Goal: Task Accomplishment & Management: Use online tool/utility

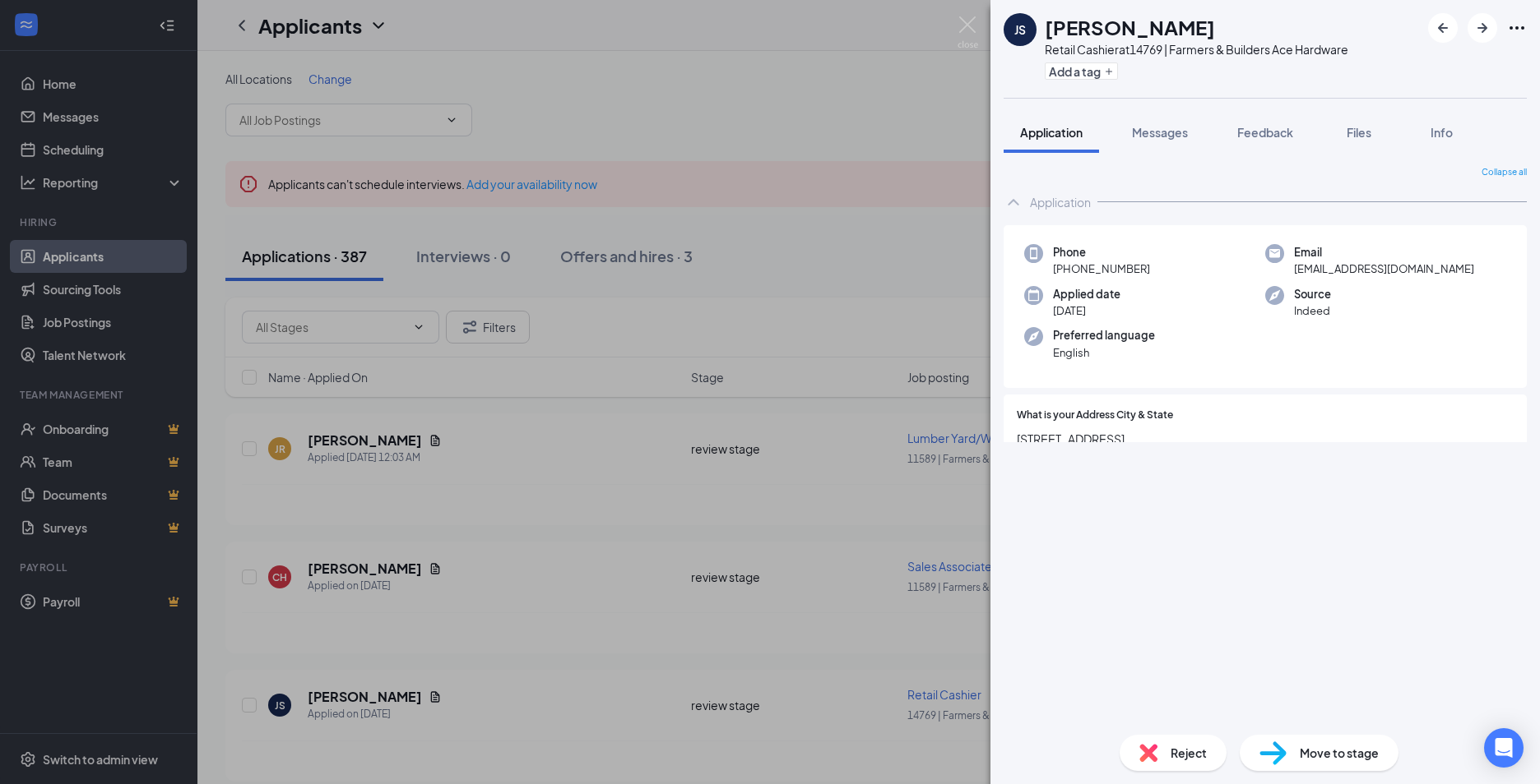
click at [1516, 28] on icon "Ellipses" at bounding box center [1517, 28] width 14 height 4
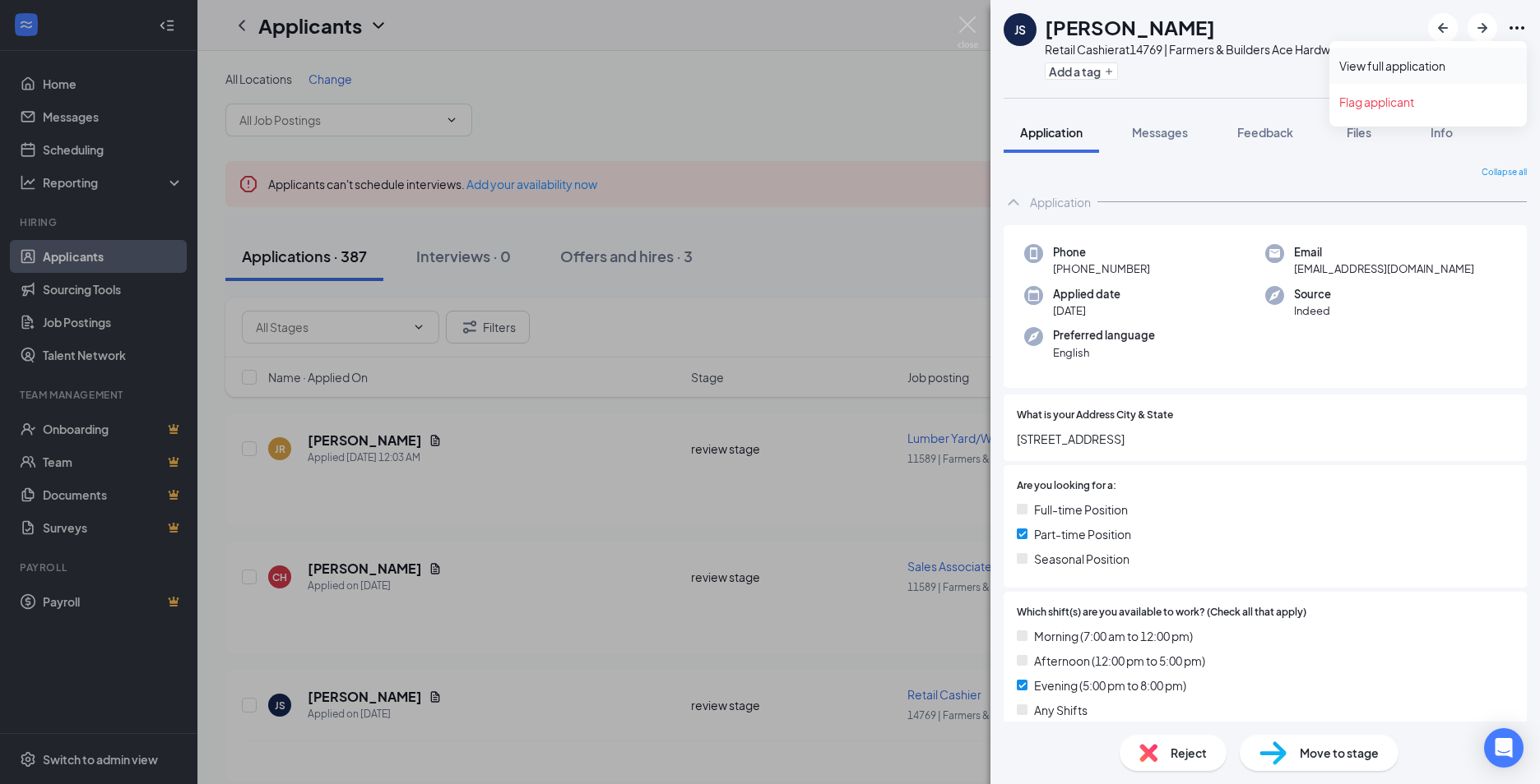
click at [1385, 59] on link "View full application" at bounding box center [1427, 66] width 178 height 16
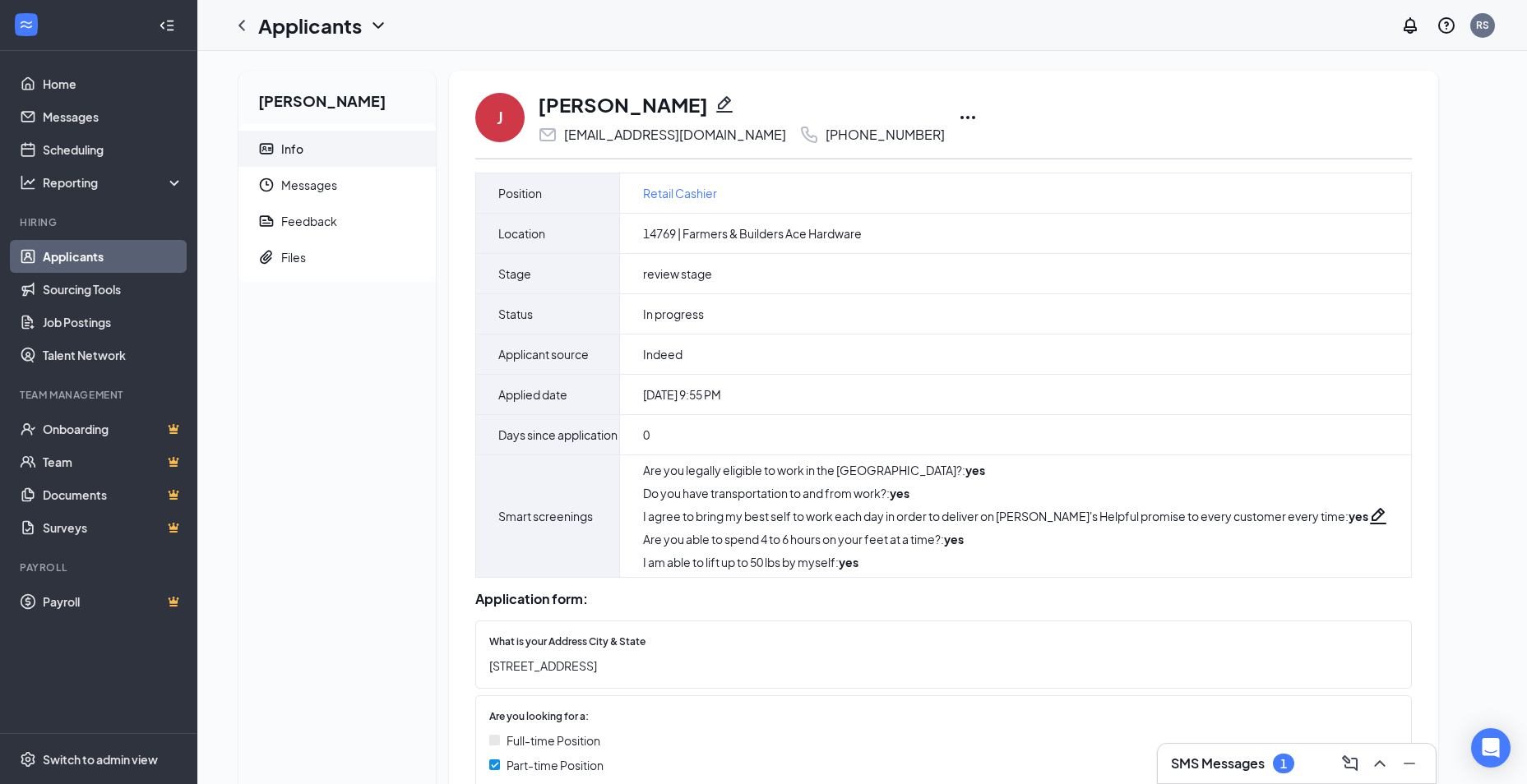
click at [958, 116] on icon "Ellipses" at bounding box center [968, 118] width 20 height 20
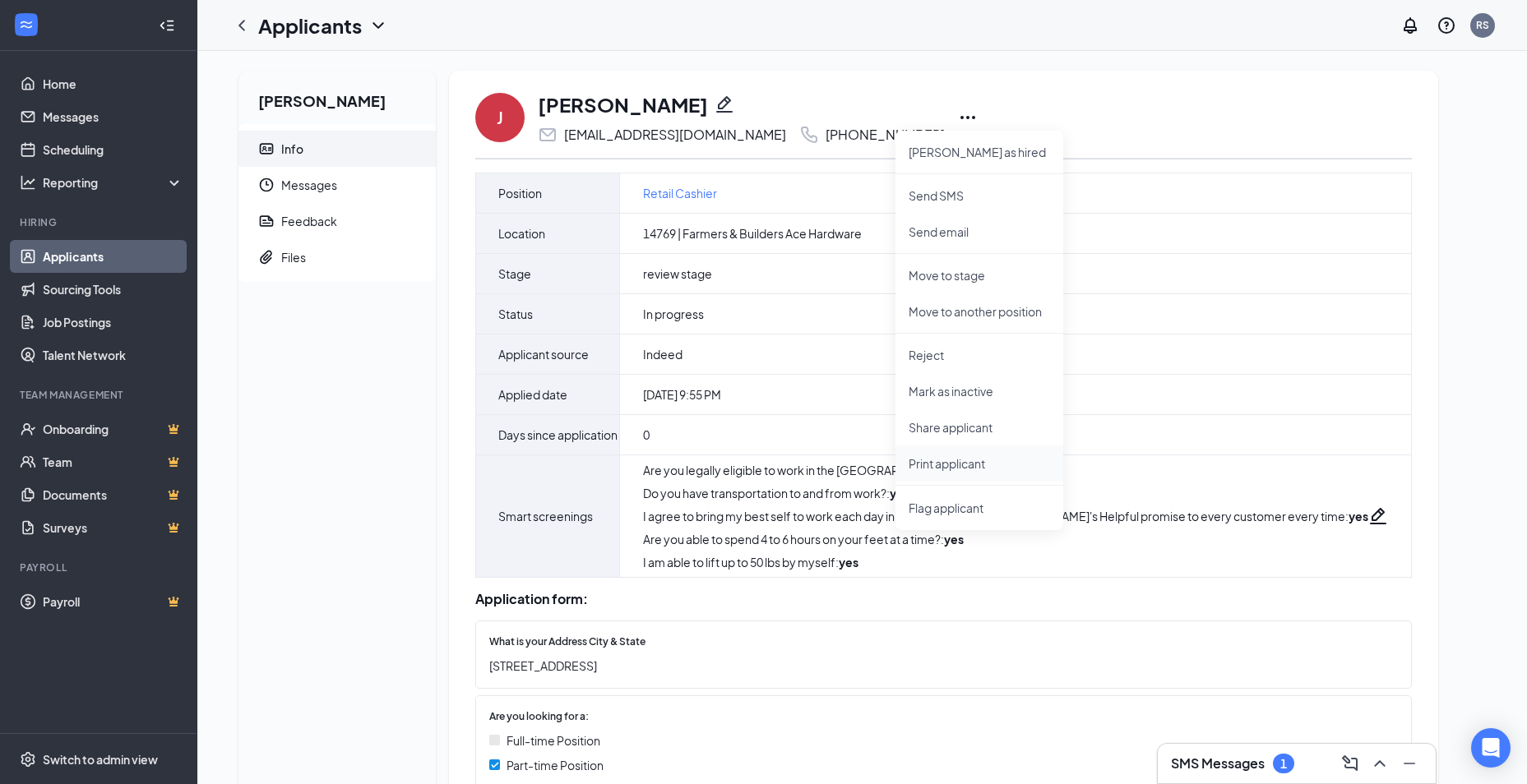
click at [934, 464] on p "Print applicant" at bounding box center [979, 463] width 142 height 16
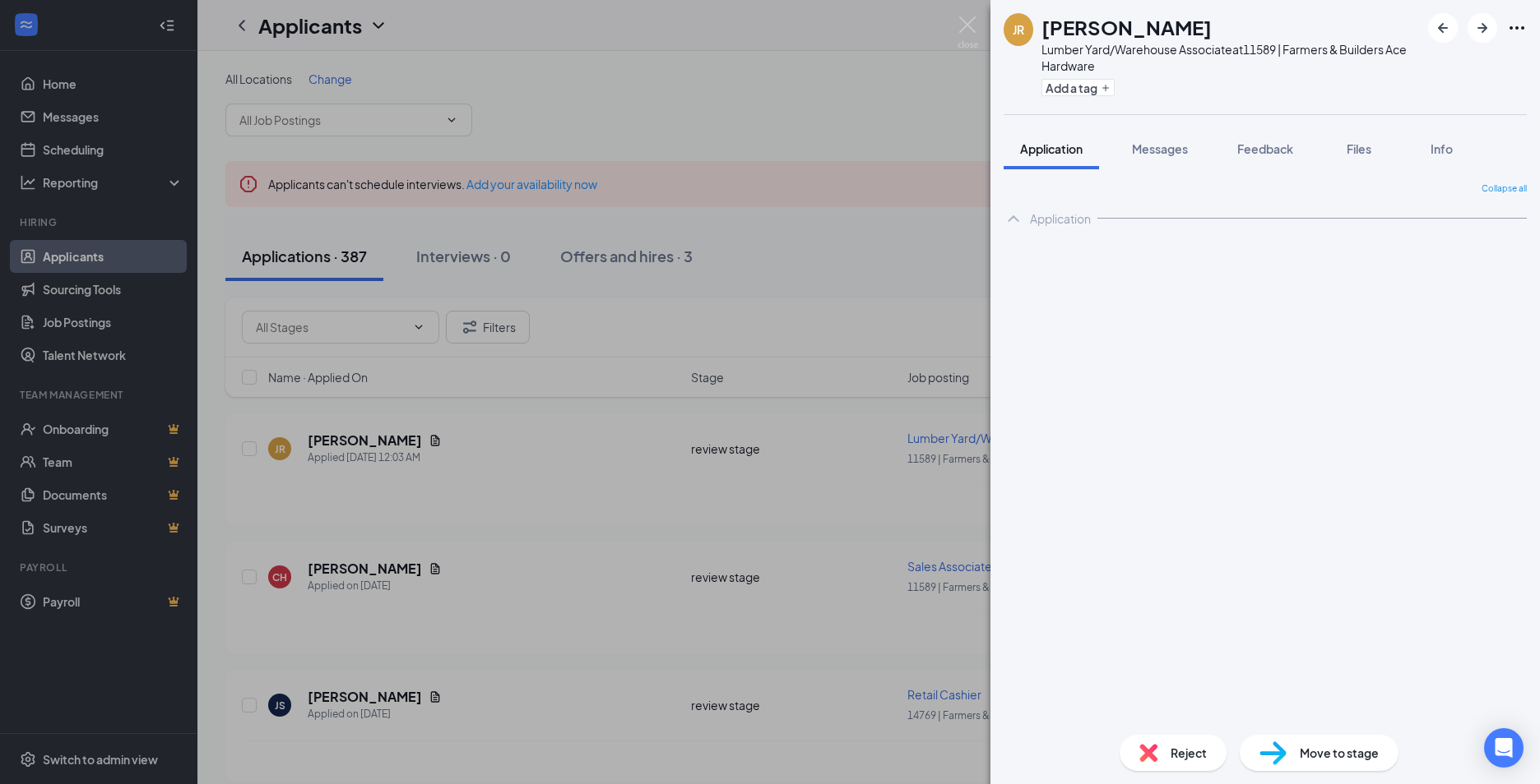
click at [1509, 26] on icon "Ellipses" at bounding box center [1517, 28] width 20 height 20
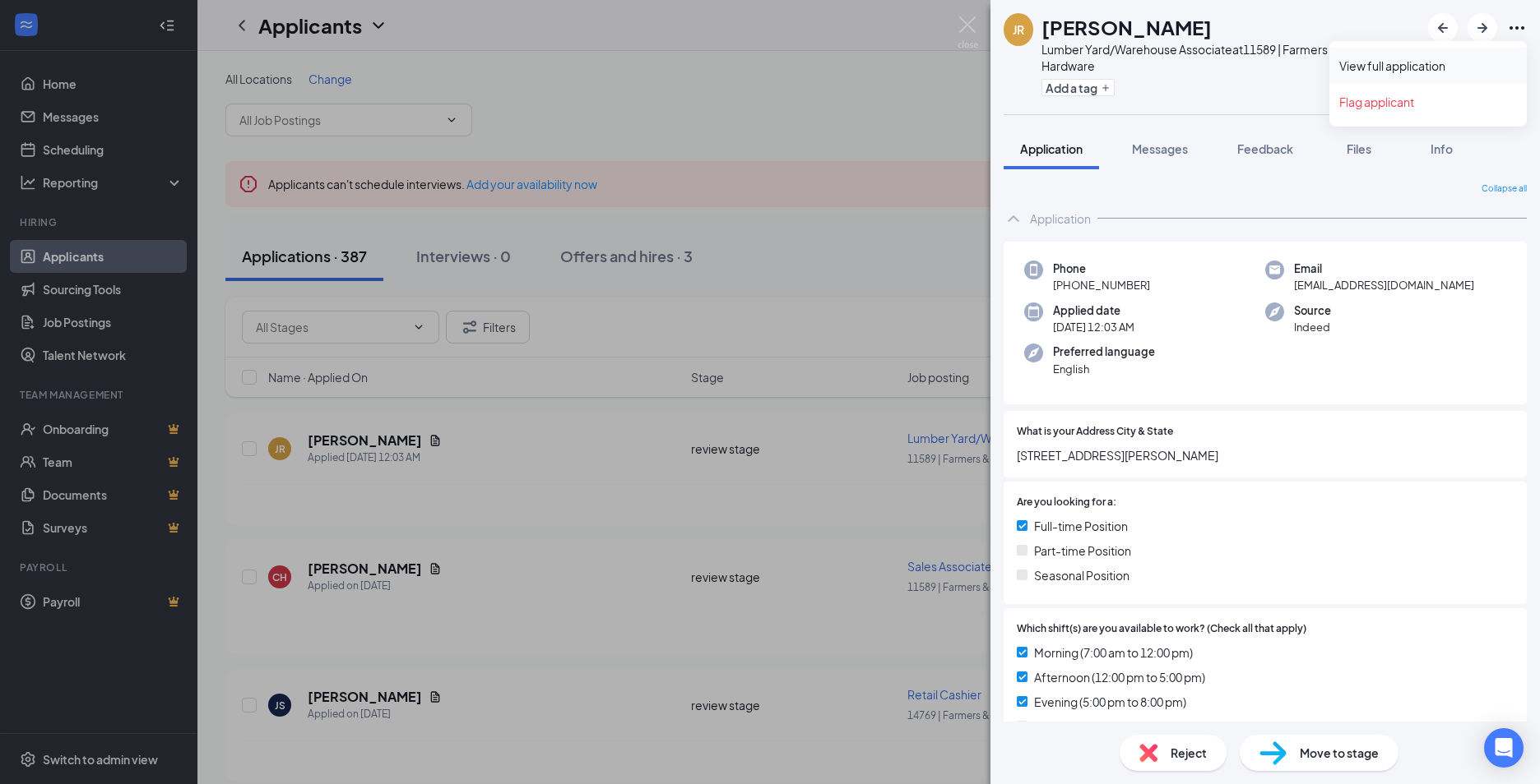
click at [1398, 61] on link "View full application" at bounding box center [1427, 66] width 178 height 16
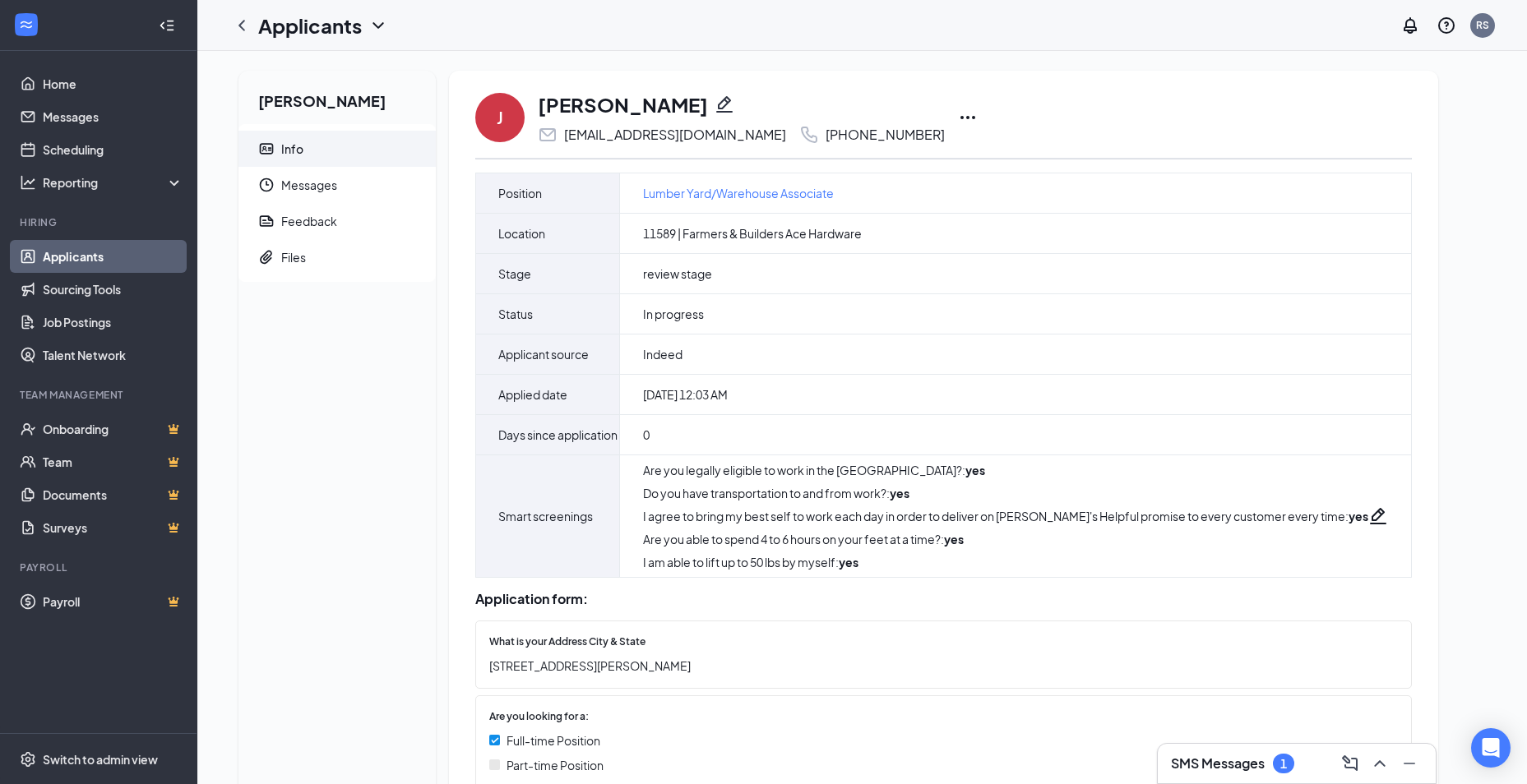
click at [958, 113] on icon "Ellipses" at bounding box center [968, 118] width 20 height 20
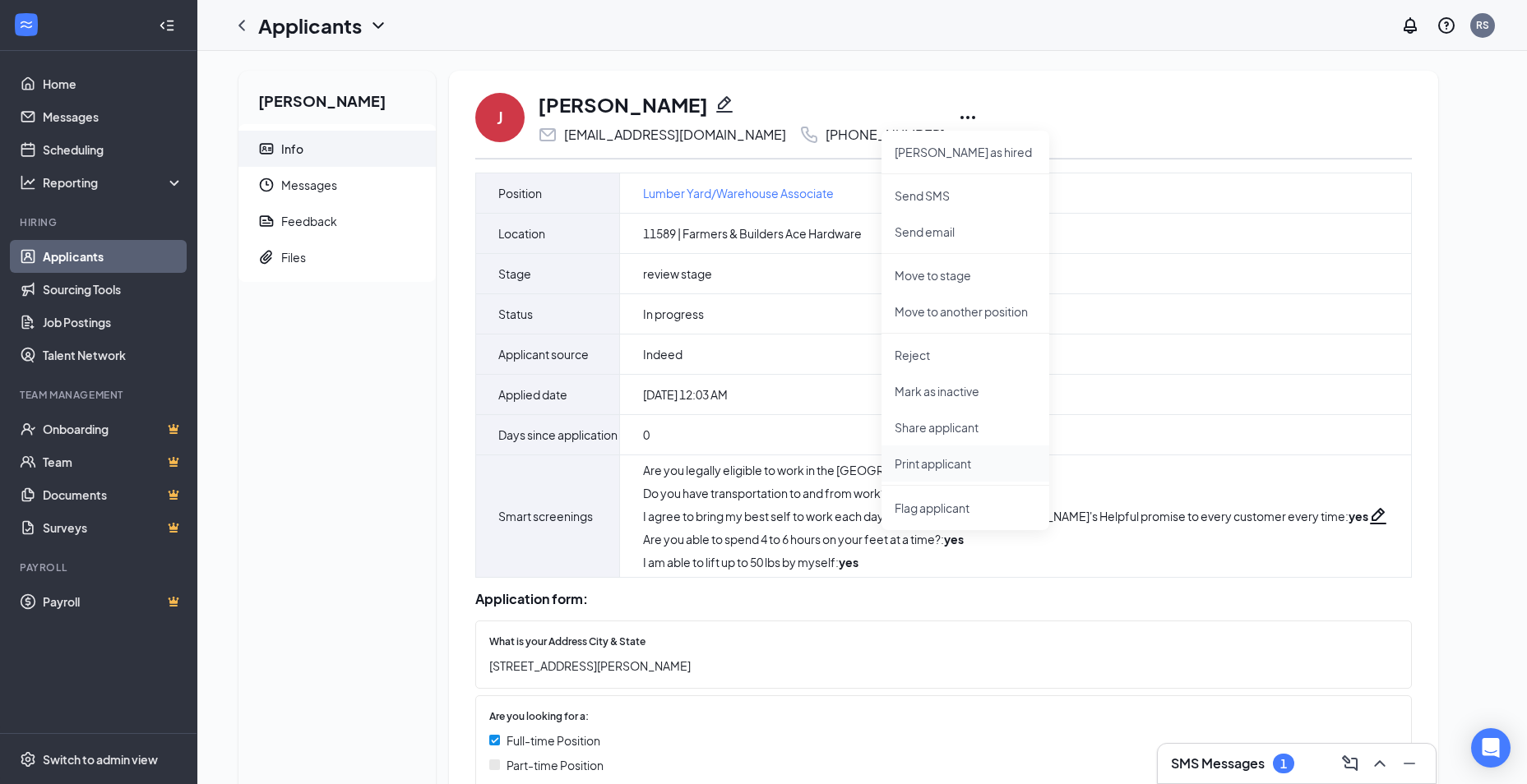
click at [927, 468] on p "Print applicant" at bounding box center [965, 463] width 142 height 16
